Goal: Information Seeking & Learning: Learn about a topic

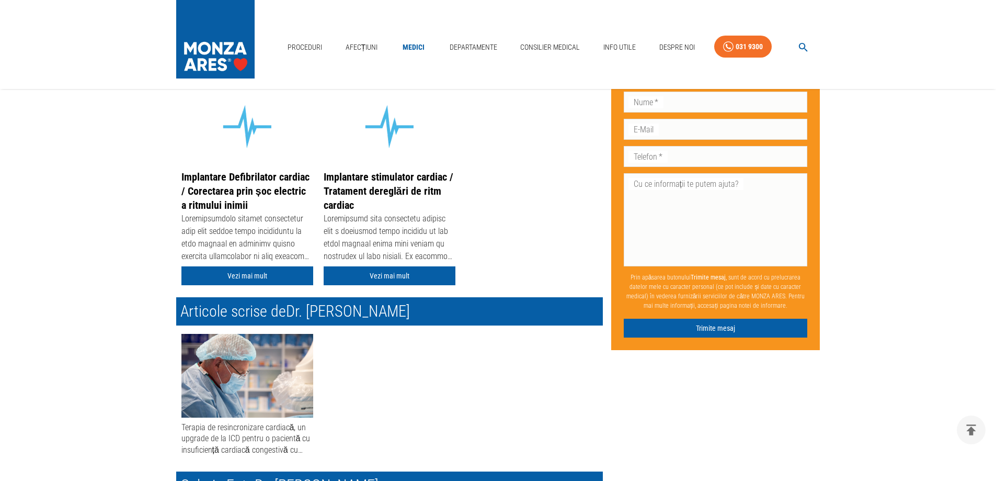
scroll to position [233, 0]
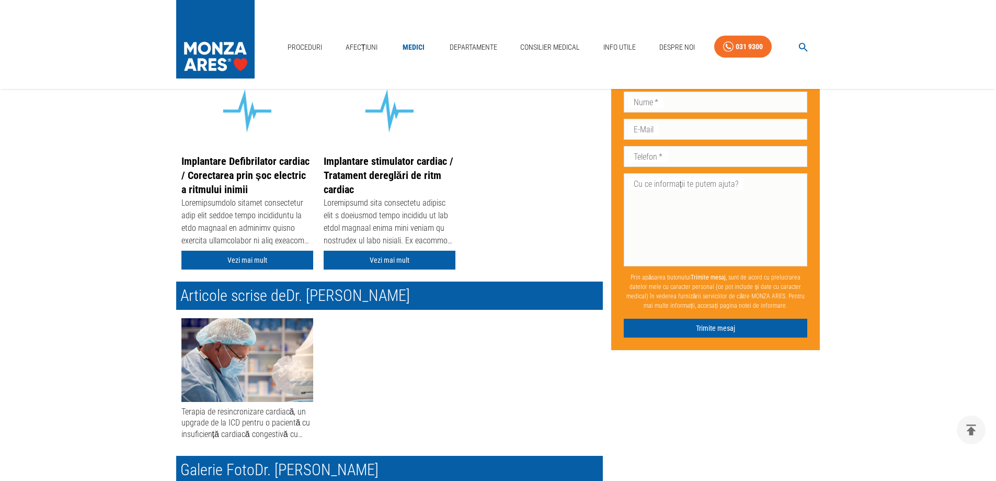
click at [981, 128] on div "Acasă › Medici › Dr. Iulia Popa Dr. Iulia Popa Medic Specialist Cardiolog Elect…" at bounding box center [498, 489] width 996 height 1236
click at [268, 256] on link "Vezi mai mult" at bounding box center [247, 260] width 132 height 19
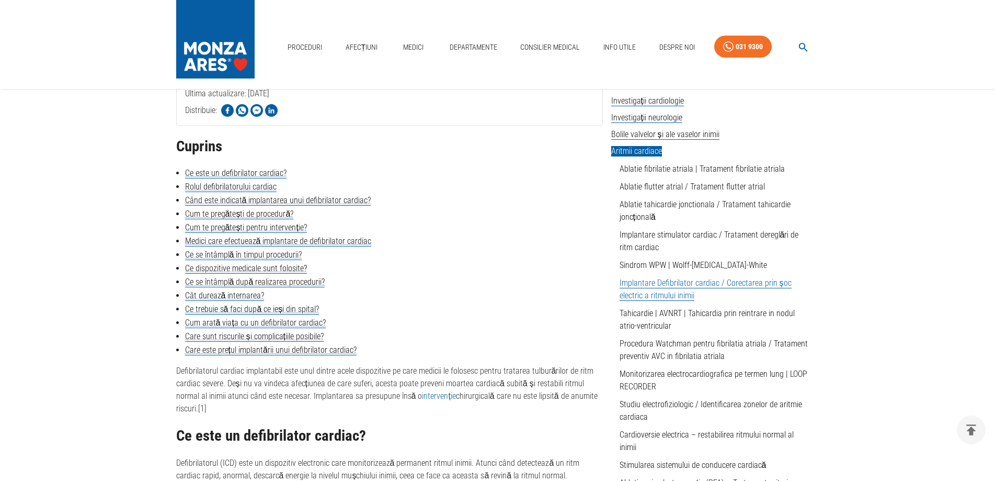
scroll to position [239, 0]
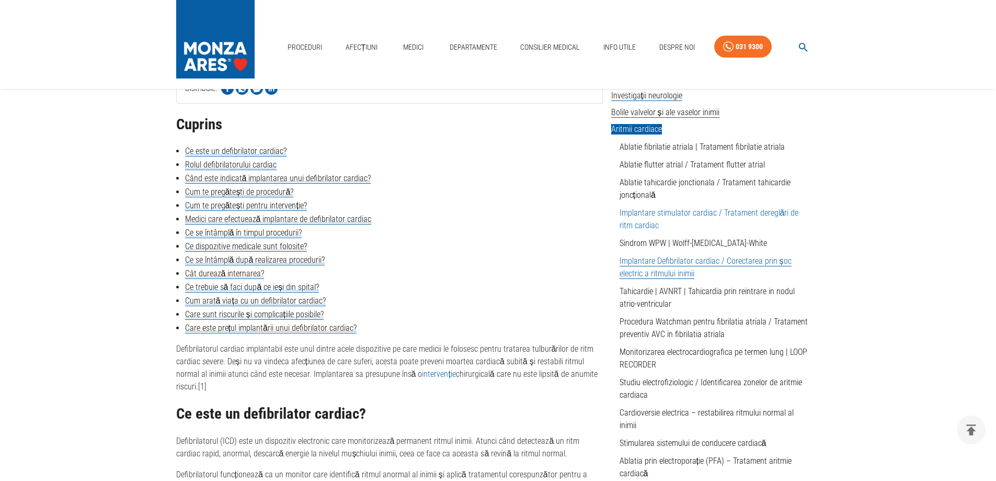
click at [653, 211] on link "Implantare stimulator cardiac / Tratament dereglări de ritm cardiac" at bounding box center [709, 219] width 179 height 22
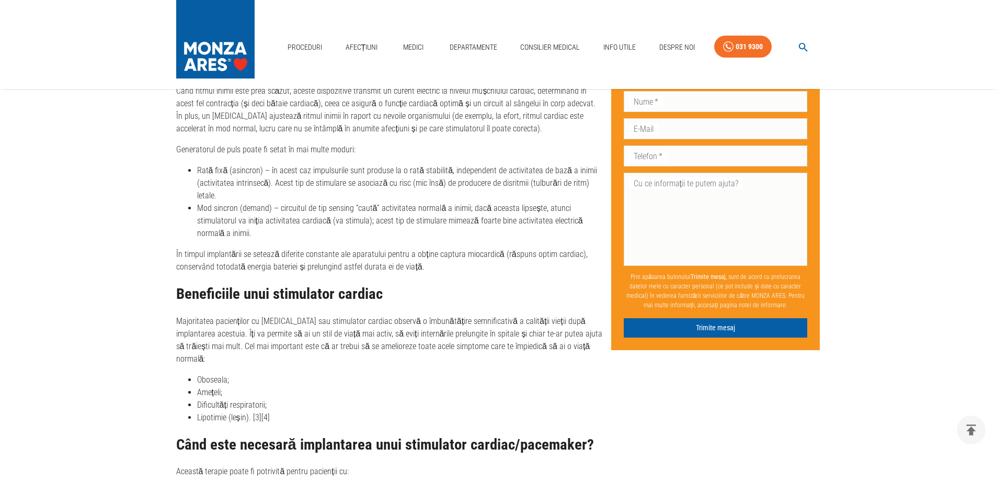
scroll to position [2252, 0]
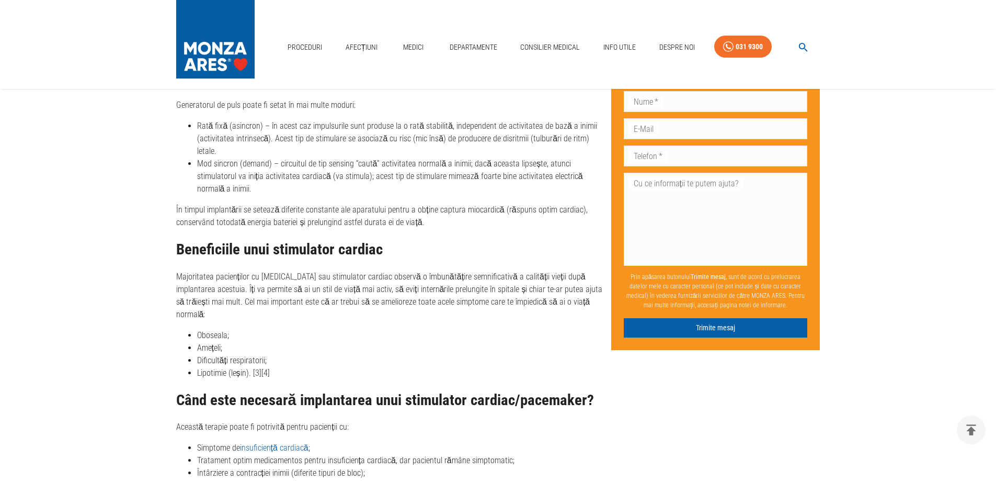
drag, startPoint x: 997, startPoint y: 27, endPoint x: 988, endPoint y: 192, distance: 165.5
